Goal: Task Accomplishment & Management: Manage account settings

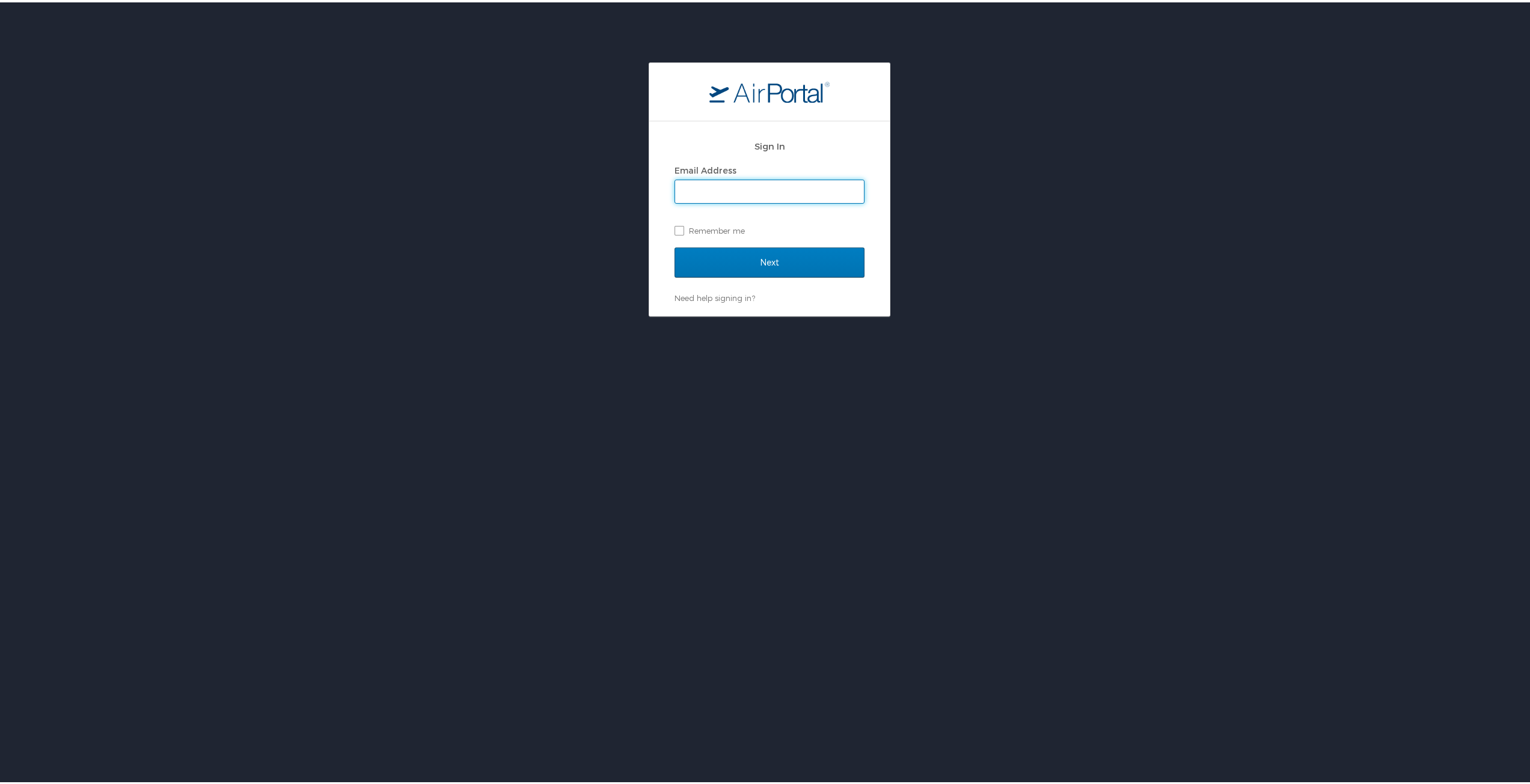
type input "[EMAIL_ADDRESS][PERSON_NAME][DOMAIN_NAME]"
click at [714, 253] on input "Next" at bounding box center [769, 260] width 190 height 30
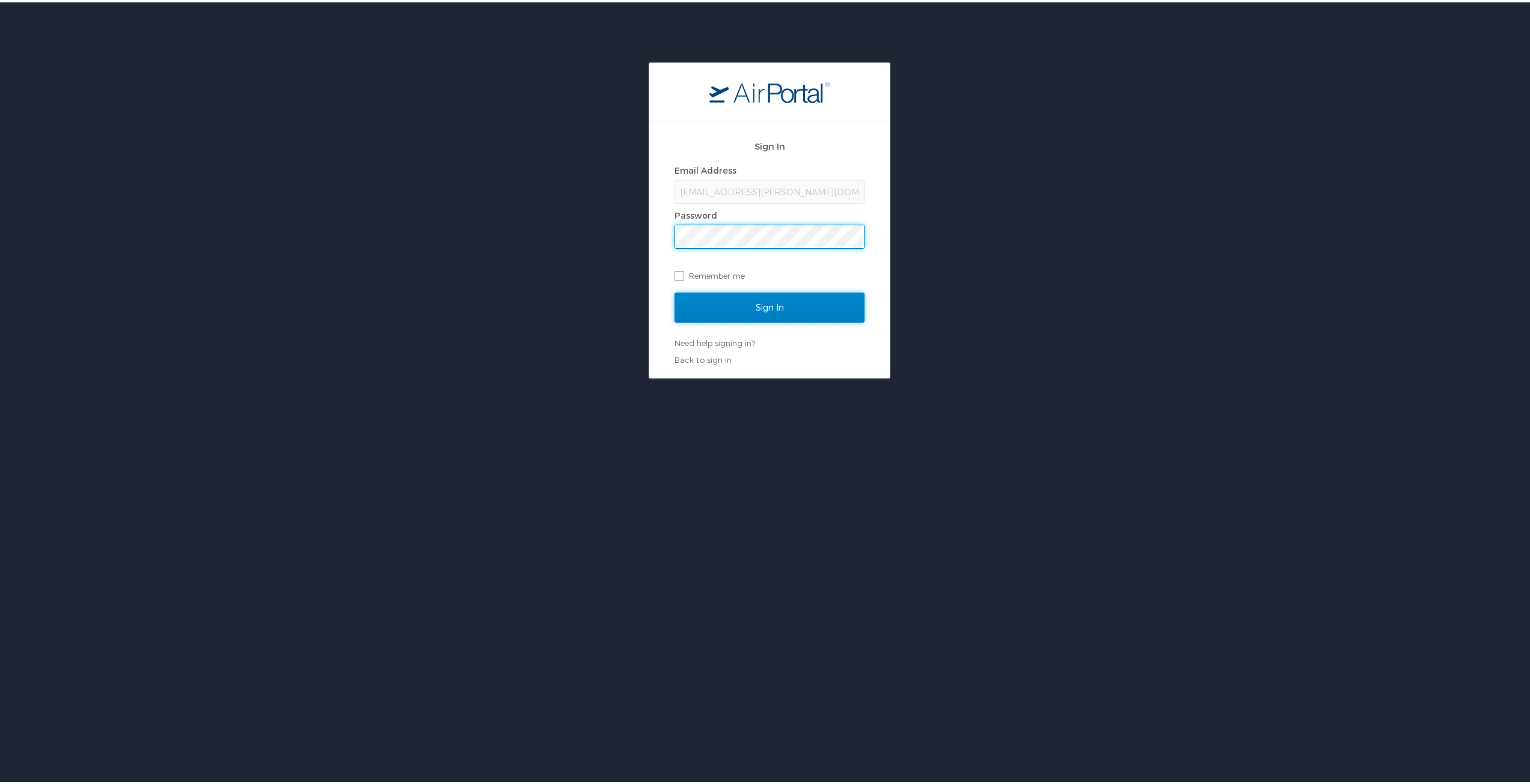
click at [706, 304] on input "Sign In" at bounding box center [769, 305] width 190 height 30
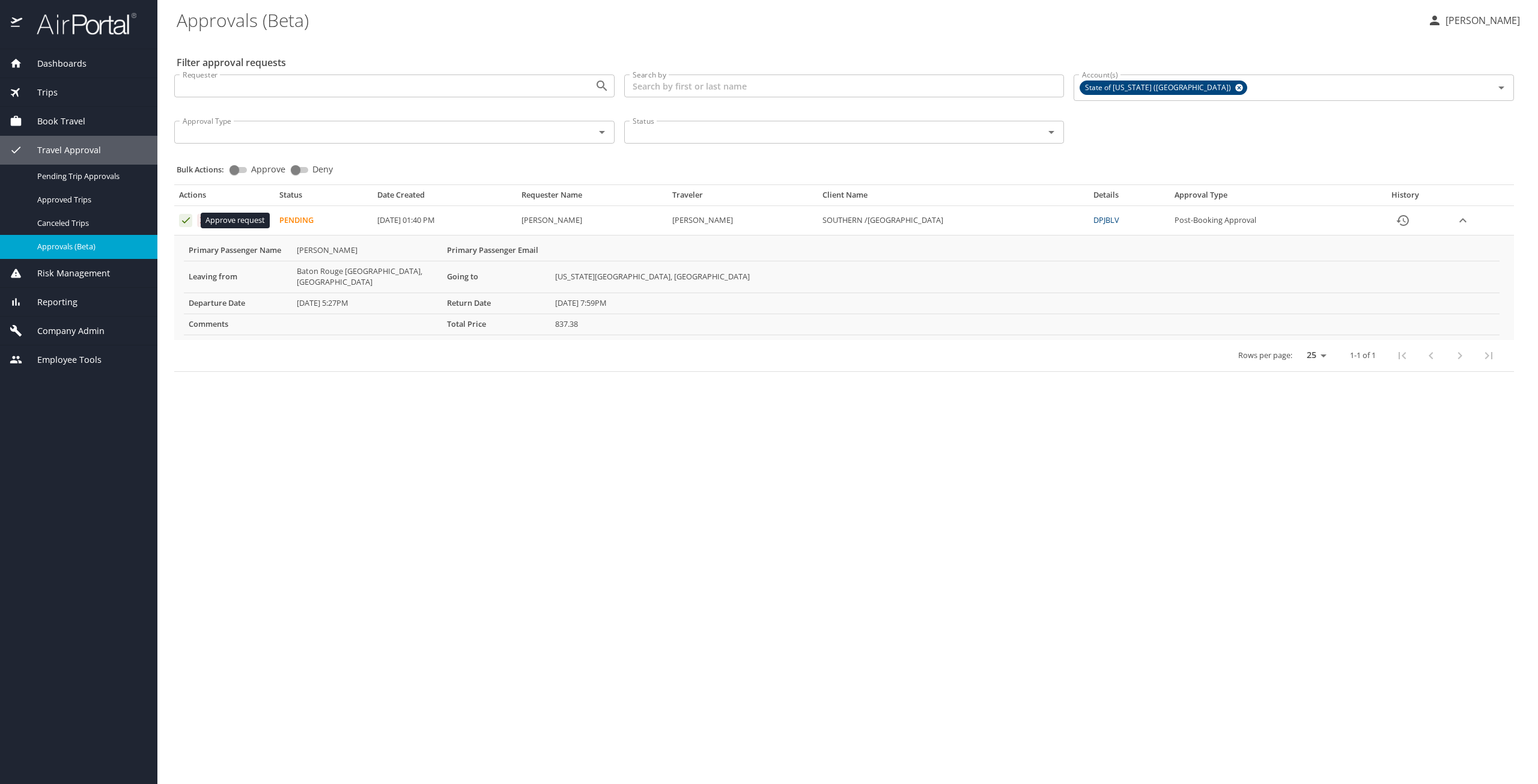
click at [183, 217] on icon "Approval table" at bounding box center [185, 220] width 11 height 11
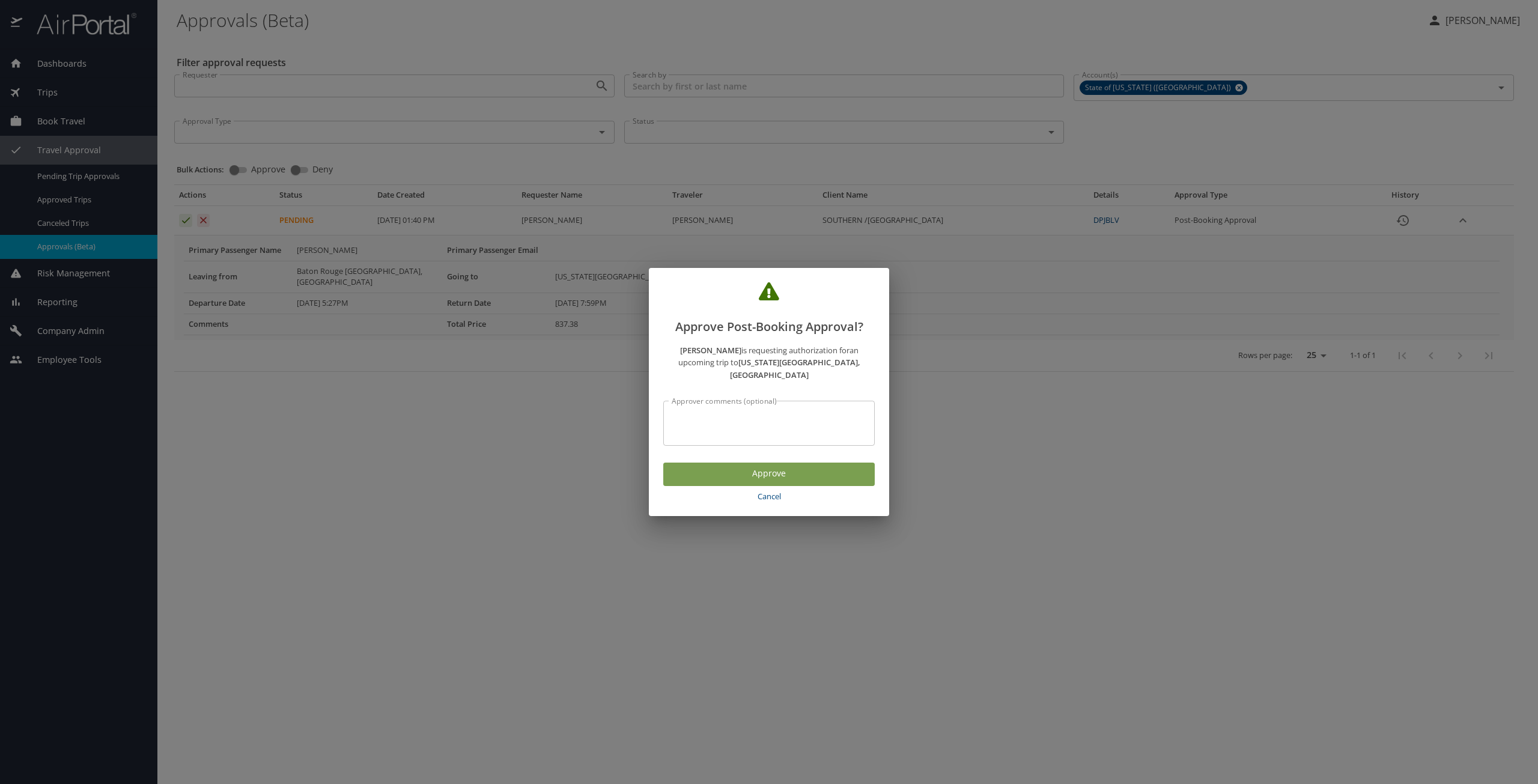
click at [758, 474] on span "Approve" at bounding box center [769, 474] width 192 height 15
